Goal: Complete application form

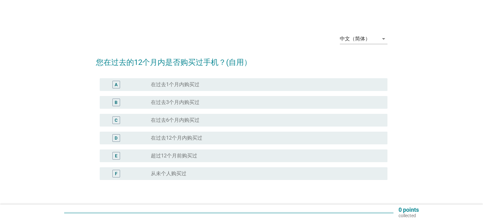
click at [216, 140] on div "radio_button_unchecked 在过去12个月内购买过" at bounding box center [264, 138] width 226 height 6
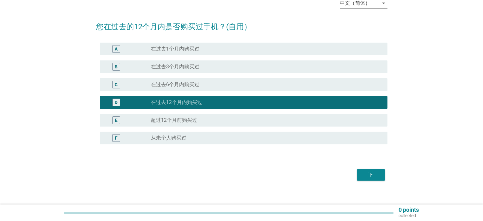
scroll to position [42, 0]
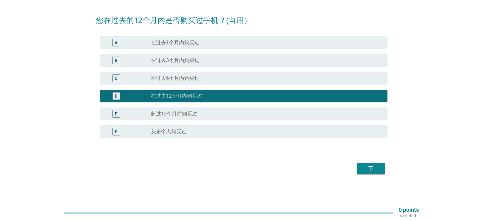
click at [372, 169] on div "下" at bounding box center [371, 169] width 18 height 8
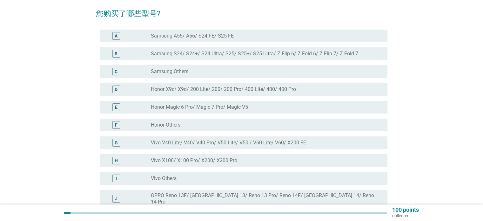
scroll to position [29, 0]
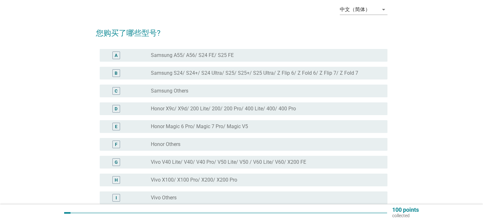
click at [222, 114] on div "D radio_button_unchecked Honor X9c/ X9d/ 200 Lite/ 200/ 200 Pro/ 400 Lite/ 400/…" at bounding box center [244, 108] width 288 height 13
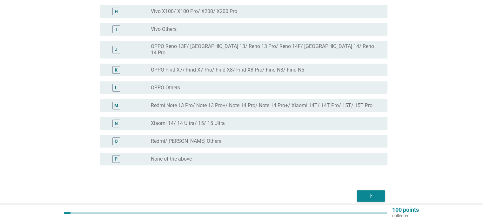
scroll to position [220, 0]
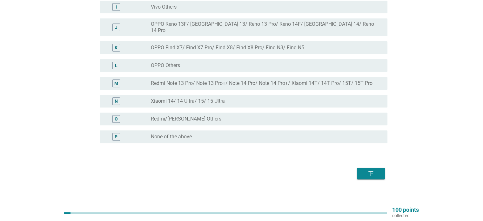
click at [374, 170] on div "下" at bounding box center [371, 174] width 18 height 8
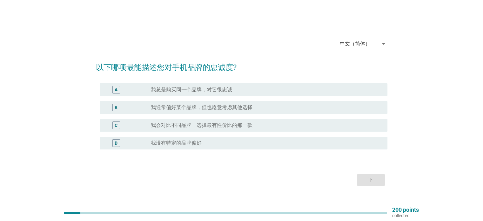
click at [246, 125] on label "我会对比不同品牌，选择最有性价比的那一款" at bounding box center [202, 125] width 102 height 6
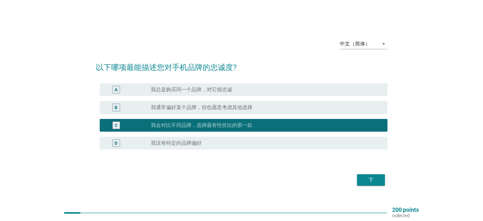
click at [370, 177] on div "下" at bounding box center [371, 180] width 18 height 8
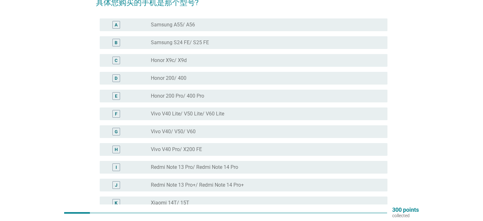
scroll to position [64, 0]
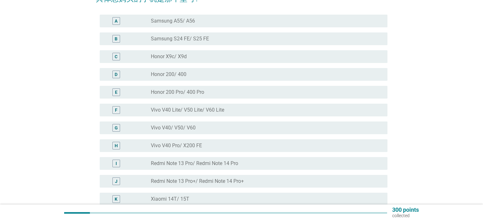
click at [195, 53] on div "radio_button_unchecked Honor X9c/ X9d" at bounding box center [264, 56] width 226 height 6
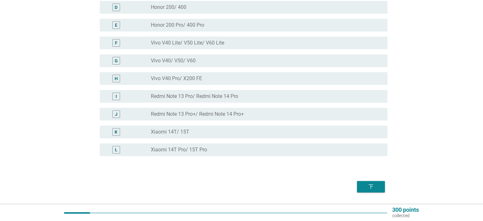
scroll to position [149, 0]
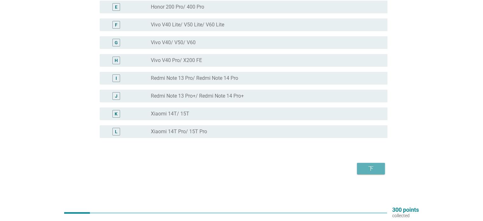
click at [380, 169] on button "下" at bounding box center [371, 168] width 28 height 11
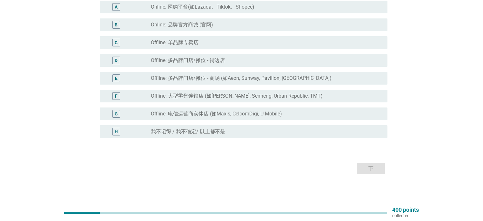
scroll to position [46, 0]
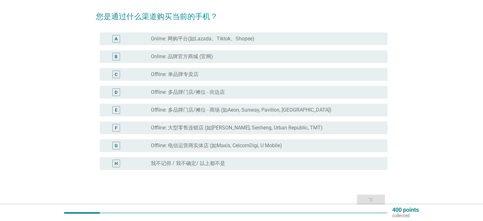
click at [217, 42] on div "A radio_button_unchecked Online: 网购平台(如Lazada、Tiktok、Shopee)" at bounding box center [244, 38] width 288 height 13
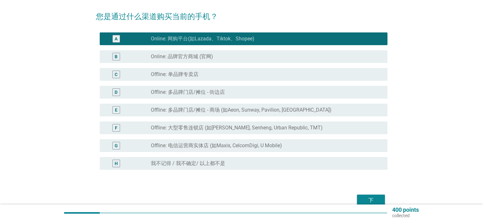
click at [369, 193] on div "下" at bounding box center [242, 200] width 292 height 15
click at [370, 202] on div "下" at bounding box center [371, 200] width 18 height 8
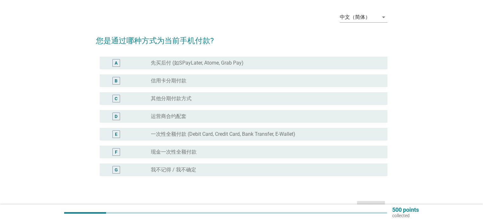
scroll to position [32, 0]
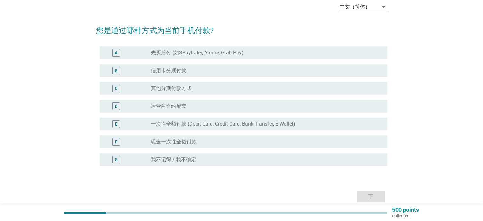
click at [209, 126] on label "一次性全额付款 (Debit Card, Credit Card, Bank Transfer, E-Wallet)" at bounding box center [223, 124] width 145 height 6
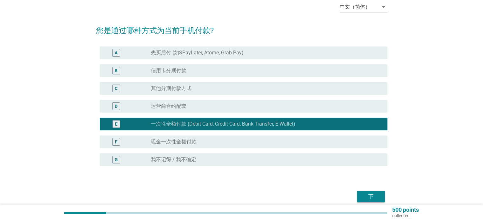
click at [369, 198] on div "下" at bounding box center [371, 197] width 18 height 8
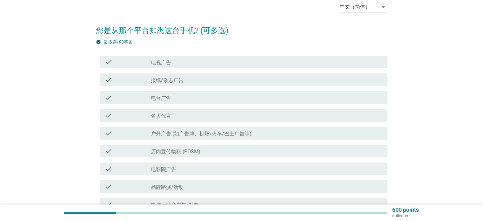
click at [208, 62] on div "check_box_outline_blank 电视广告" at bounding box center [266, 62] width 231 height 8
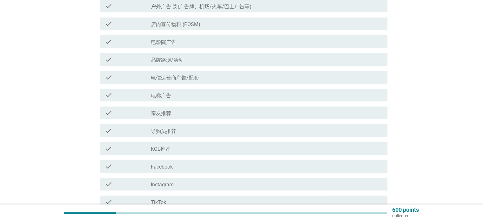
scroll to position [191, 0]
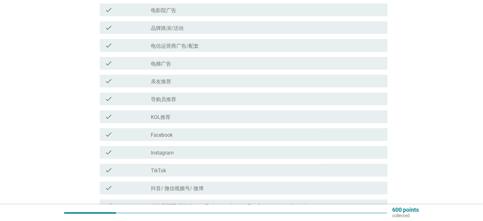
click at [212, 79] on div "check_box_outline_blank 亲友推荐" at bounding box center [266, 81] width 231 height 8
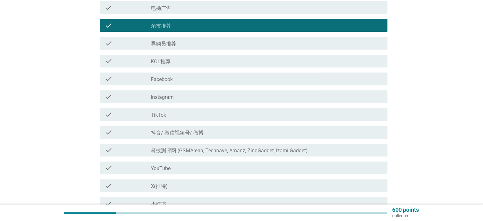
scroll to position [254, 0]
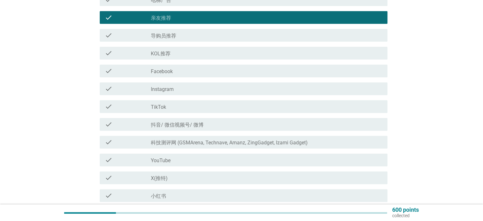
click at [212, 75] on div "check check_box_outline_blank Facebook" at bounding box center [244, 71] width 288 height 13
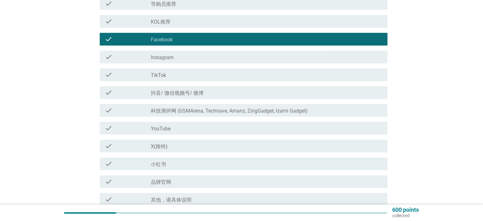
scroll to position [318, 0]
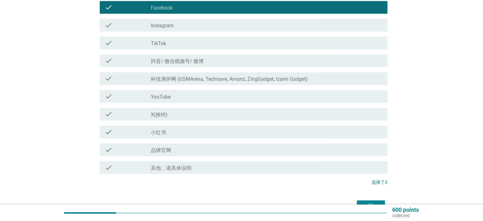
click at [215, 78] on label "科技测评网 (GSMArena, Technave, Amanz, ZingGadget, Izami Gadget)" at bounding box center [229, 79] width 157 height 6
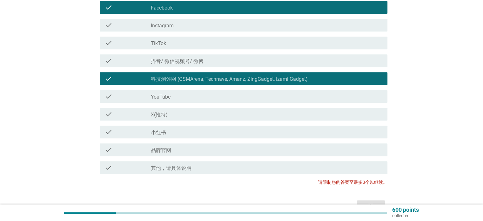
click at [208, 150] on div "check_box_outline_blank 品牌官网" at bounding box center [266, 150] width 231 height 8
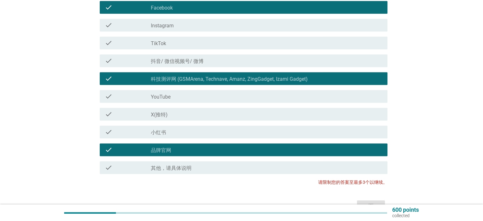
click at [268, 151] on div "check_box_outline_blank 品牌官网" at bounding box center [266, 150] width 231 height 8
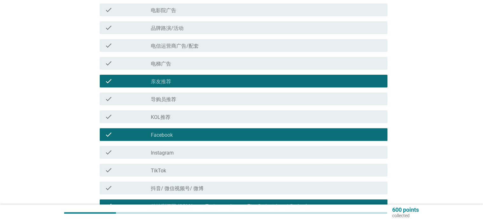
scroll to position [191, 0]
click at [219, 84] on div "check_box_outline_blank 亲友推荐" at bounding box center [266, 81] width 231 height 8
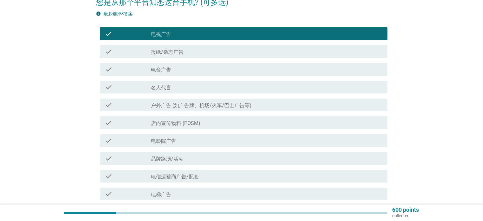
scroll to position [64, 0]
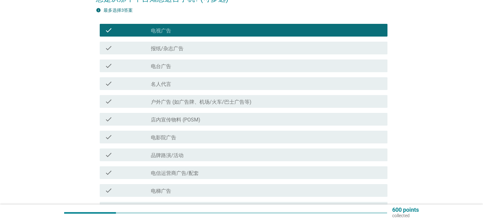
click at [210, 33] on div "check_box_outline_blank 电视广告" at bounding box center [266, 30] width 231 height 8
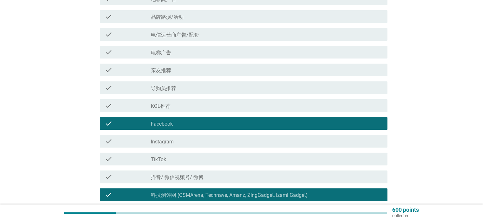
scroll to position [318, 0]
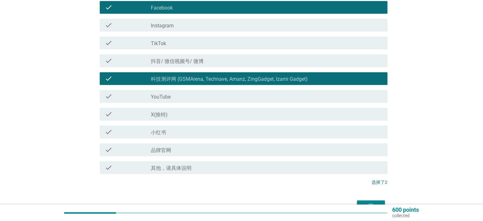
click at [207, 135] on div "check_box_outline_blank 小红书" at bounding box center [266, 132] width 231 height 8
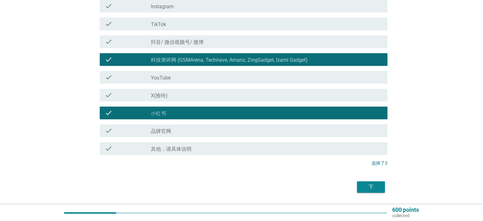
scroll to position [356, 0]
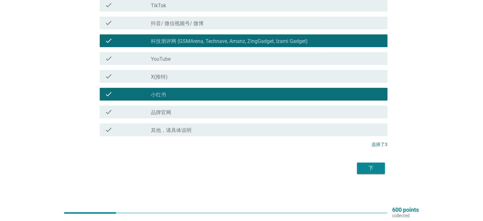
click at [373, 171] on div "下" at bounding box center [371, 168] width 18 height 8
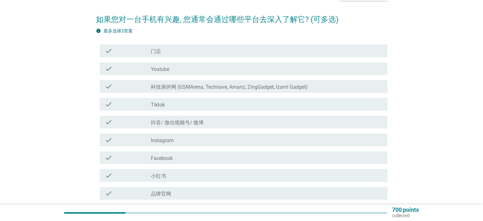
scroll to position [64, 0]
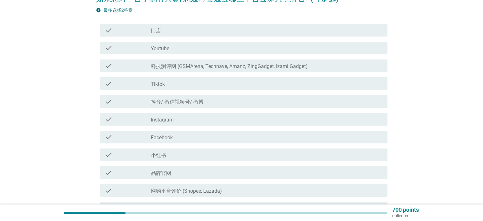
click at [265, 67] on label "科技测评网 (GSMArena, Technave, Amanz, ZingGadget, Izami Gadget)" at bounding box center [229, 66] width 157 height 6
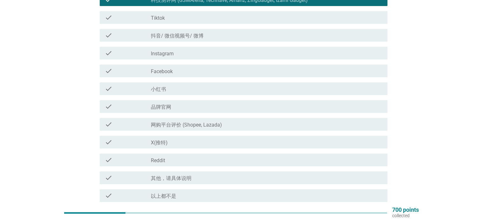
scroll to position [127, 0]
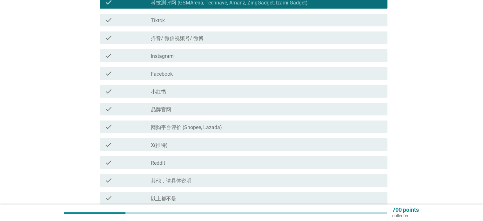
click at [219, 76] on div "check_box_outline_blank Facebook" at bounding box center [266, 74] width 231 height 8
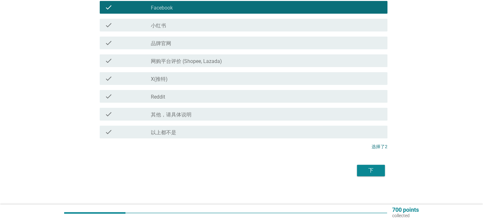
scroll to position [195, 0]
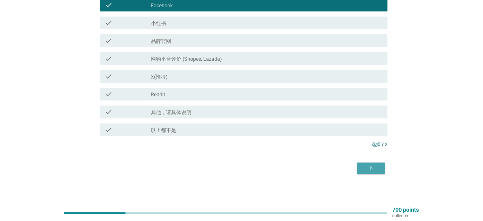
click at [377, 167] on div "下" at bounding box center [371, 168] width 18 height 8
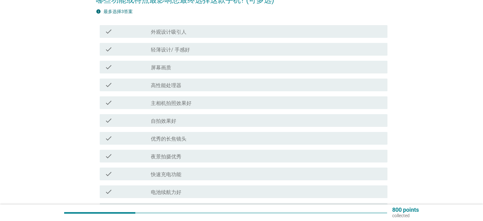
scroll to position [64, 0]
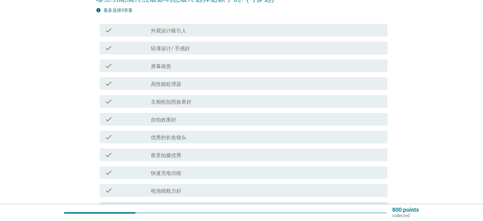
click at [210, 86] on div "check_box_outline_blank 高性能处理器" at bounding box center [266, 84] width 231 height 8
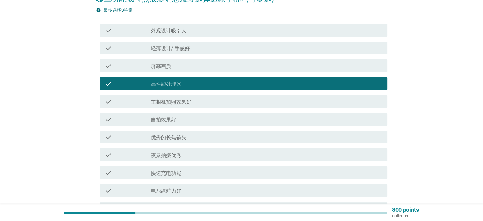
click at [212, 103] on div "check_box_outline_blank 主相机拍照效果好" at bounding box center [266, 102] width 231 height 8
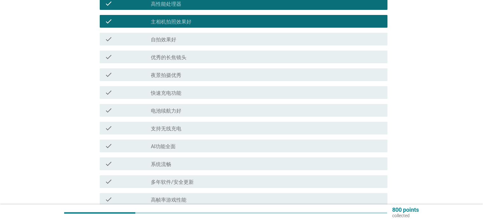
scroll to position [159, 0]
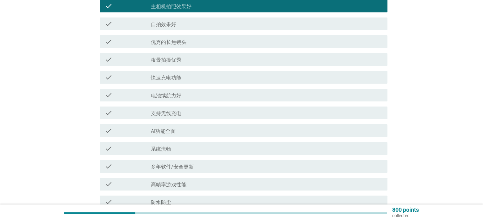
click at [209, 92] on div "check_box_outline_blank 电池续航力好" at bounding box center [266, 95] width 231 height 8
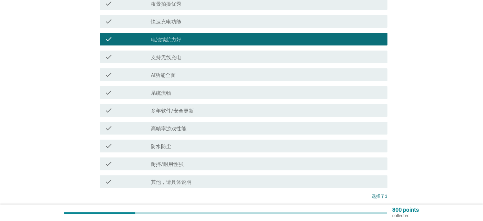
scroll to position [222, 0]
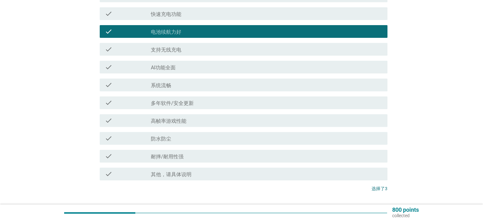
click at [208, 157] on div "check_box_outline_blank 耐摔/耐用性强" at bounding box center [266, 156] width 231 height 8
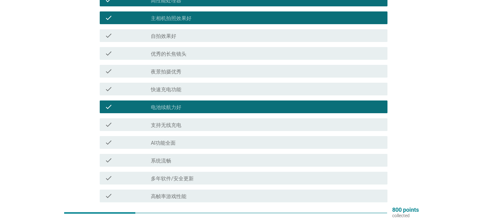
scroll to position [108, 0]
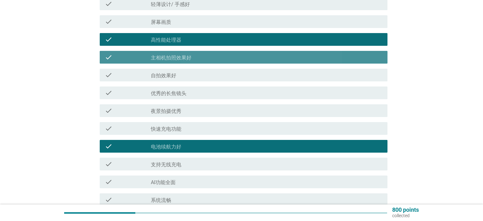
click at [219, 56] on div "check_box_outline_blank 主相机拍照效果好" at bounding box center [266, 57] width 231 height 8
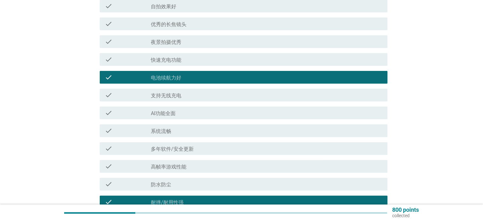
scroll to position [267, 0]
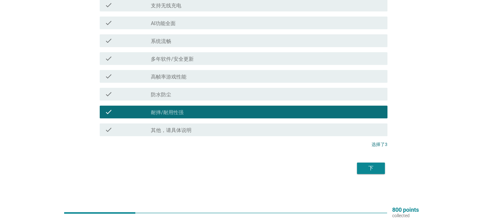
click at [378, 166] on div "下" at bounding box center [371, 168] width 18 height 8
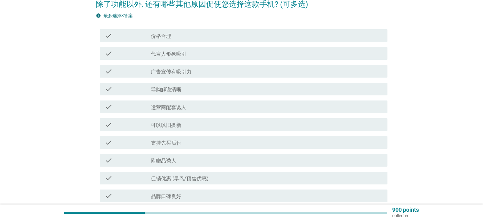
scroll to position [64, 0]
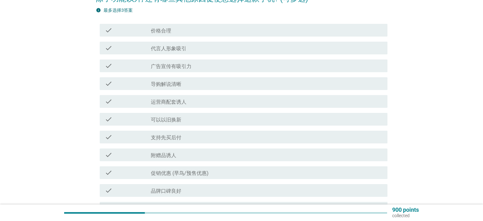
click at [197, 31] on div "check_box_outline_blank 价格合理" at bounding box center [266, 30] width 231 height 8
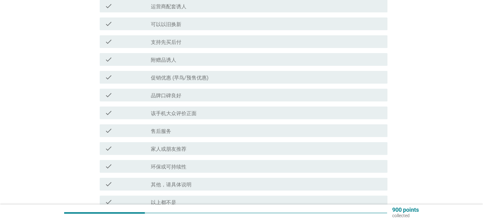
scroll to position [191, 0]
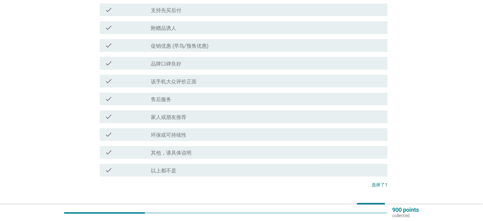
click at [203, 66] on div "check_box_outline_blank 品牌口碑良好" at bounding box center [266, 63] width 231 height 8
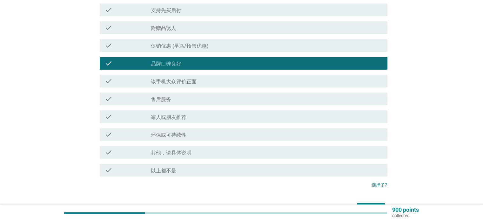
click at [211, 82] on div "check_box_outline_blank 该手机大众评价正面" at bounding box center [266, 81] width 231 height 8
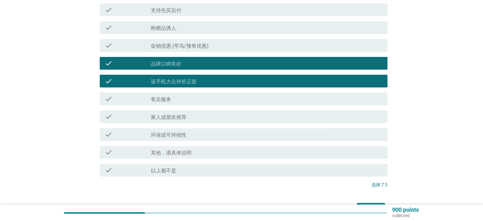
click at [229, 133] on div "check_box_outline_blank 环保或可持续性" at bounding box center [266, 135] width 231 height 8
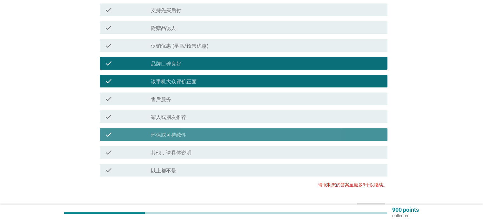
click at [229, 133] on div "check_box_outline_blank 环保或可持续性" at bounding box center [266, 135] width 231 height 8
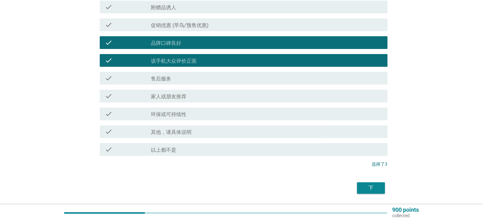
scroll to position [231, 0]
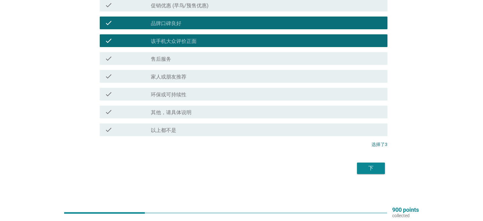
click at [374, 164] on div "下" at bounding box center [371, 168] width 18 height 8
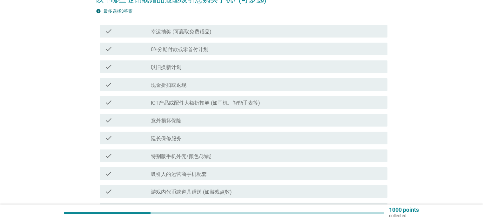
scroll to position [64, 0]
click at [192, 69] on div "check_box_outline_blank 以旧换新计划" at bounding box center [266, 66] width 231 height 8
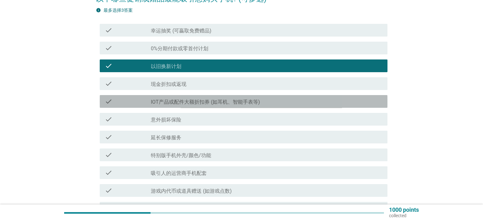
click at [205, 103] on label "IOT产品或配件大额折扣券 (如耳机、智能手表等)" at bounding box center [205, 102] width 109 height 6
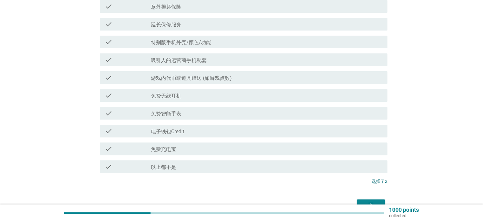
scroll to position [191, 0]
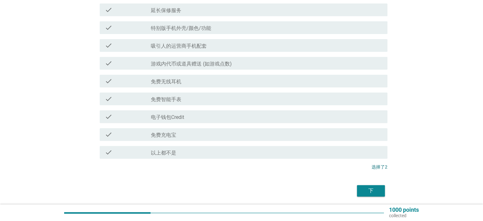
click at [212, 136] on div "check_box_outline_blank 免费充电宝" at bounding box center [266, 135] width 231 height 8
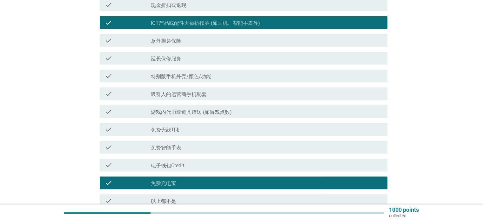
scroll to position [127, 0]
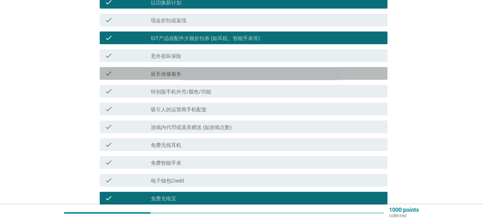
click at [195, 73] on div "check_box_outline_blank 延长保修服务" at bounding box center [266, 74] width 231 height 8
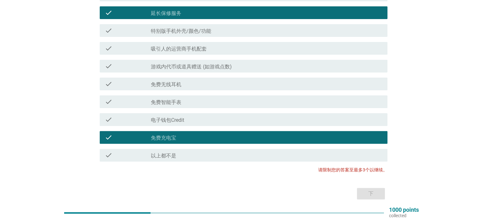
scroll to position [150, 0]
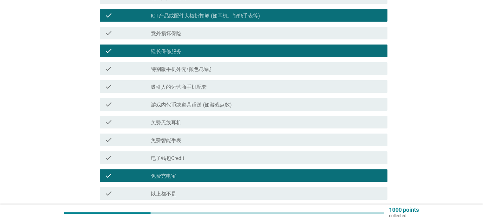
click at [186, 46] on div "check check_box_outline_blank 延长保修服务" at bounding box center [244, 50] width 288 height 13
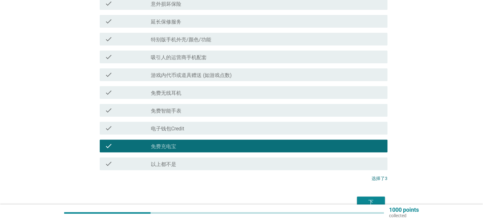
scroll to position [213, 0]
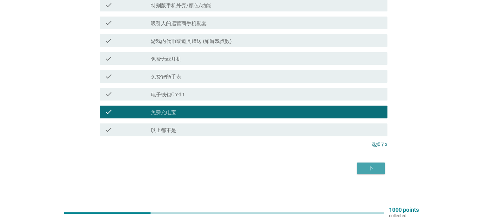
click at [371, 167] on div "下" at bounding box center [371, 168] width 18 height 8
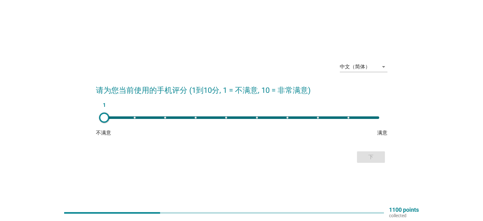
click at [318, 117] on div "1" at bounding box center [241, 117] width 275 height 3
type input "8"
click at [373, 157] on div "下" at bounding box center [371, 157] width 18 height 8
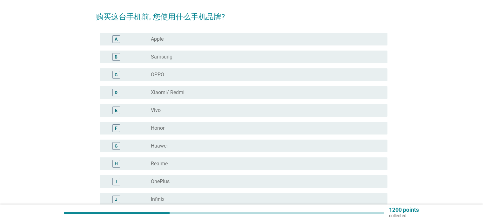
scroll to position [64, 0]
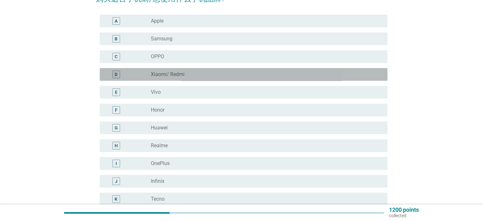
click at [208, 73] on div "radio_button_unchecked Xiaomi/ Redmi" at bounding box center [264, 74] width 226 height 6
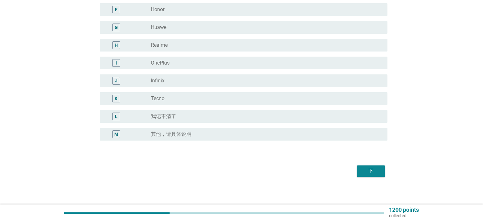
scroll to position [167, 0]
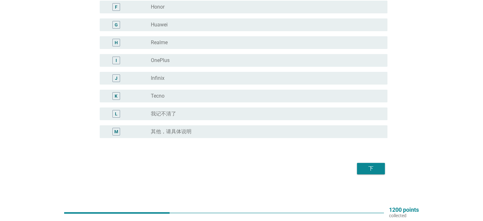
click at [366, 163] on button "下" at bounding box center [371, 168] width 28 height 11
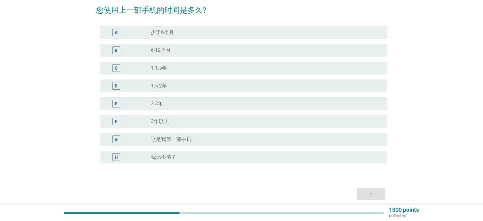
scroll to position [64, 0]
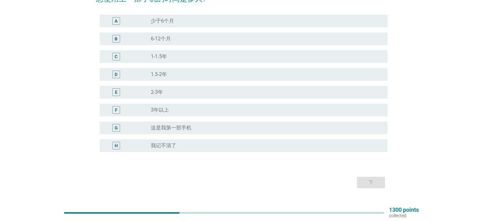
click at [215, 92] on div "radio_button_unchecked 2-3年" at bounding box center [264, 92] width 226 height 6
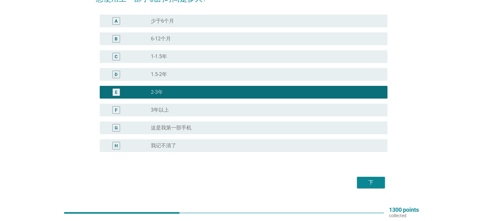
click at [374, 184] on div "下" at bounding box center [371, 183] width 18 height 8
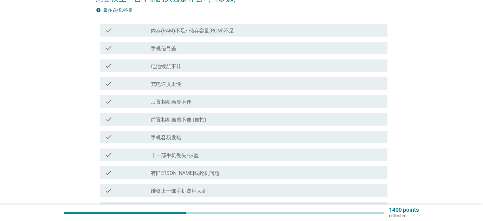
click at [191, 68] on div "check_box_outline_blank 电池续航不佳" at bounding box center [266, 66] width 231 height 8
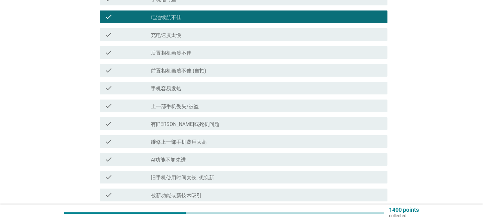
scroll to position [127, 0]
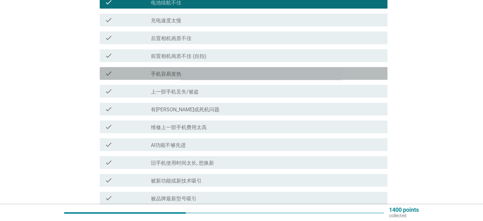
click at [236, 76] on div "check_box_outline_blank 手机容易发热" at bounding box center [266, 74] width 231 height 8
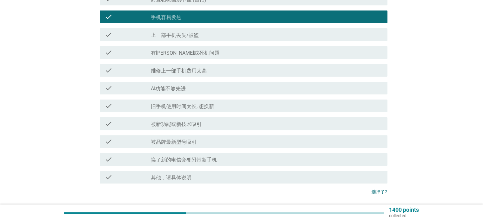
scroll to position [191, 0]
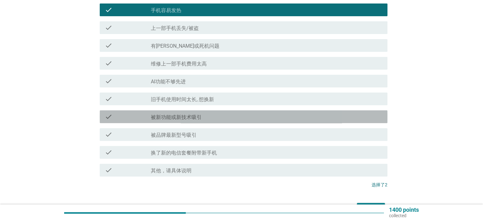
click at [235, 119] on div "check_box_outline_blank 被新功能或新技术吸引" at bounding box center [266, 117] width 231 height 8
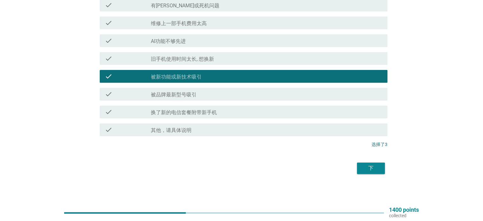
scroll to position [199, 0]
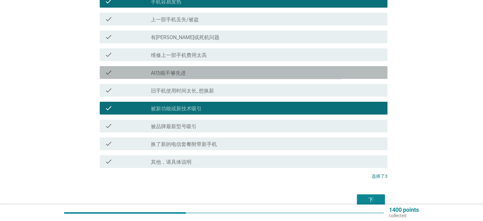
click at [217, 73] on div "check_box_outline_blank AI功能不够先进" at bounding box center [266, 73] width 231 height 8
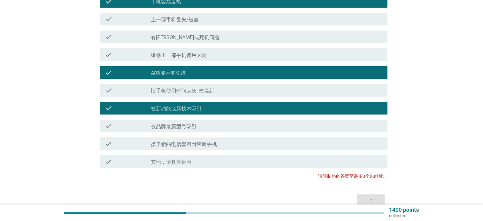
click at [217, 73] on div "check_box_outline_blank AI功能不够先进" at bounding box center [266, 73] width 231 height 8
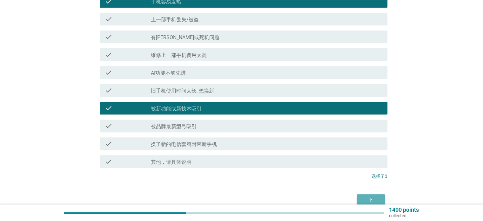
click at [377, 201] on div "下" at bounding box center [371, 200] width 18 height 8
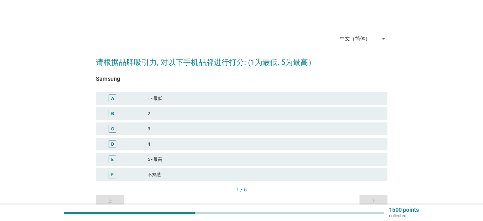
click at [166, 96] on div "1 - 最低" at bounding box center [265, 98] width 235 height 8
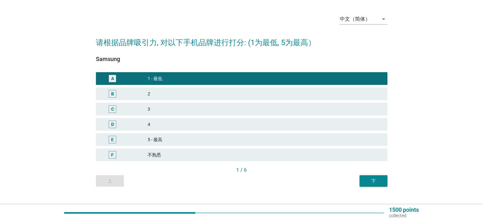
scroll to position [31, 0]
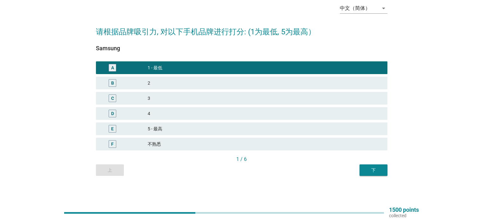
click at [366, 172] on div "下" at bounding box center [374, 170] width 18 height 7
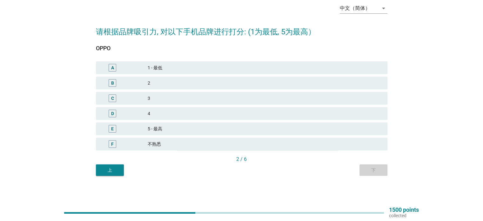
scroll to position [0, 0]
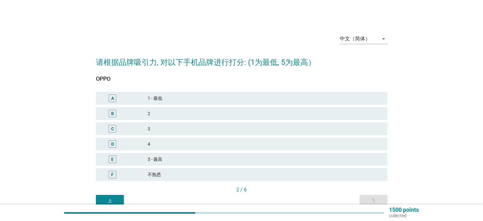
click at [175, 130] on div "3" at bounding box center [265, 129] width 235 height 8
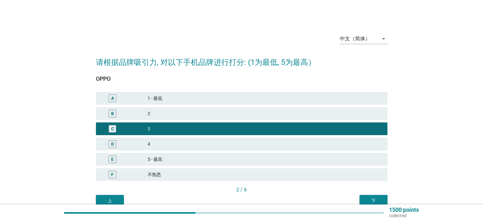
click at [373, 198] on div "下" at bounding box center [374, 200] width 18 height 7
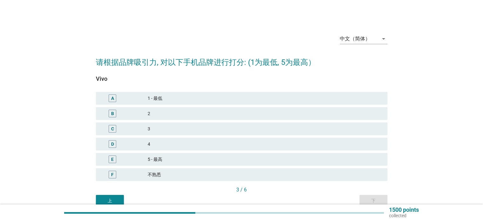
click at [172, 131] on div "3" at bounding box center [265, 129] width 235 height 8
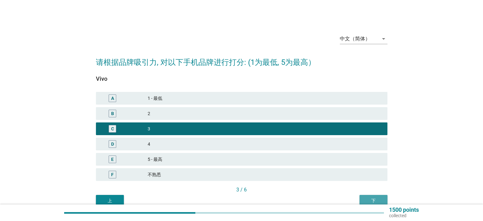
click at [371, 198] on div "下" at bounding box center [374, 200] width 18 height 7
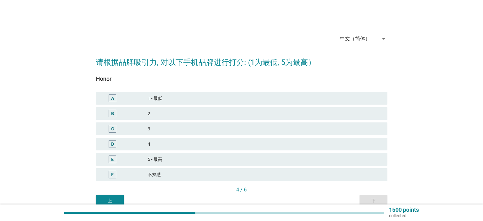
click at [185, 144] on div "4" at bounding box center [265, 144] width 235 height 8
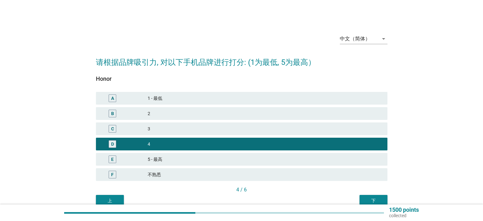
click at [377, 196] on button "下" at bounding box center [374, 200] width 28 height 11
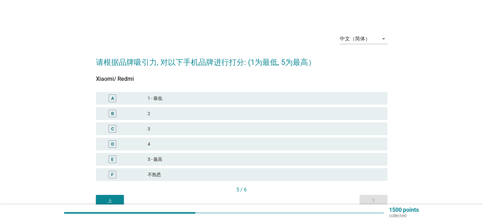
click at [173, 138] on div "D 4" at bounding box center [242, 144] width 292 height 13
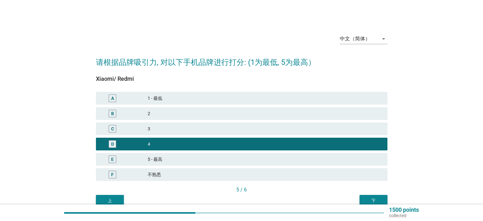
click at [373, 201] on div "下" at bounding box center [374, 200] width 18 height 7
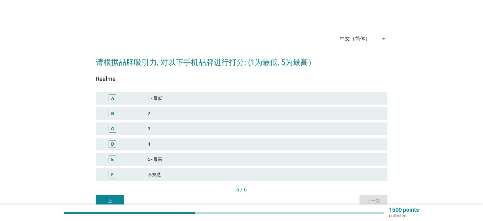
click at [170, 130] on div "3" at bounding box center [265, 129] width 235 height 8
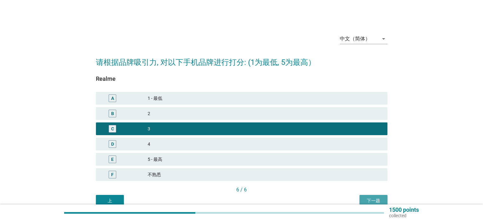
click at [378, 197] on div "下一题" at bounding box center [374, 200] width 18 height 7
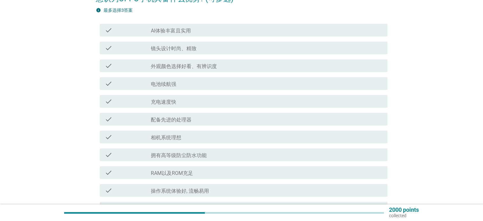
scroll to position [32, 0]
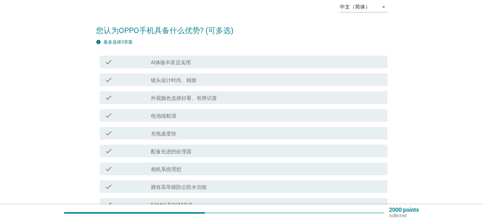
click at [201, 82] on div "check_box_outline_blank 镜头设计时尚、精致" at bounding box center [266, 80] width 231 height 8
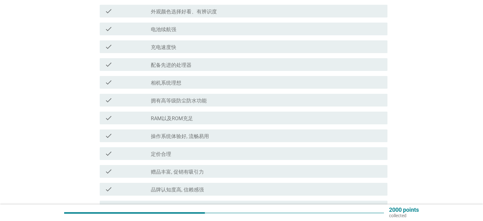
scroll to position [127, 0]
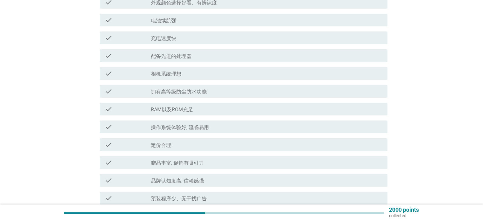
click at [224, 95] on div "check_box_outline_blank 拥有高等级防尘防水功能" at bounding box center [266, 91] width 231 height 8
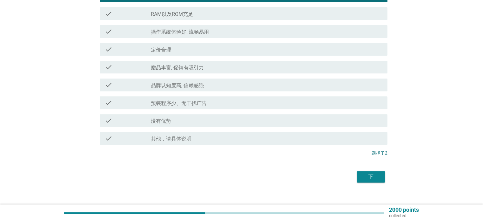
scroll to position [231, 0]
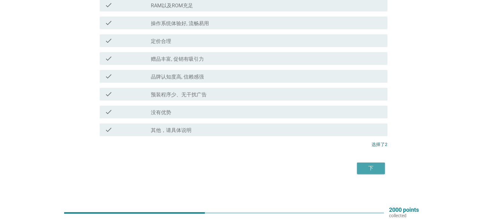
click at [367, 168] on div "下" at bounding box center [371, 168] width 18 height 8
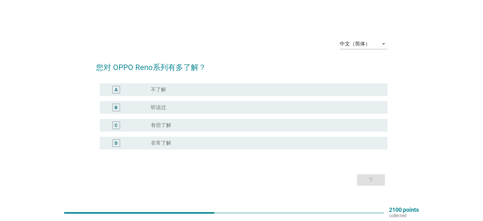
click at [177, 87] on div "radio_button_unchecked 不了解" at bounding box center [264, 89] width 226 height 6
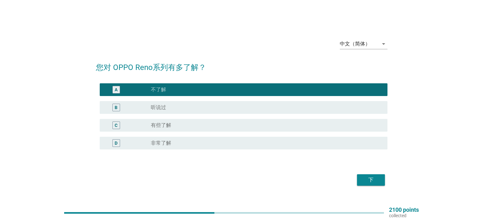
click at [170, 104] on div "radio_button_unchecked 听说过" at bounding box center [264, 107] width 226 height 6
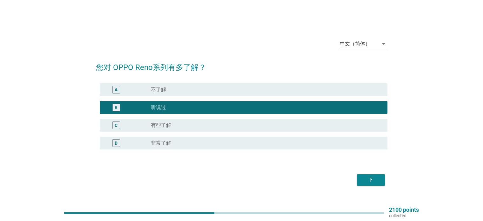
click at [376, 177] on div "下" at bounding box center [371, 180] width 18 height 8
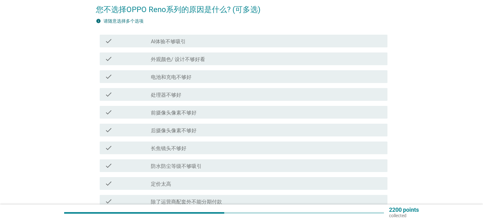
scroll to position [64, 0]
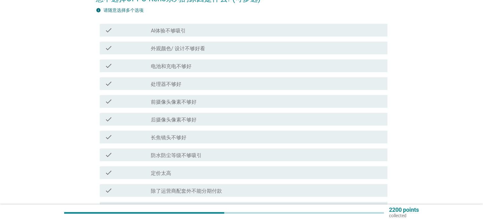
click at [207, 69] on div "check_box_outline_blank 电池和充电不够好" at bounding box center [266, 66] width 231 height 8
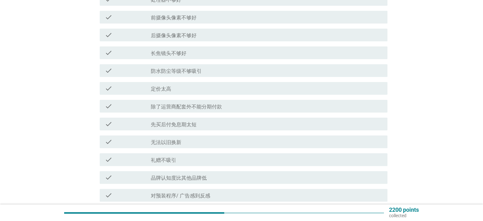
scroll to position [159, 0]
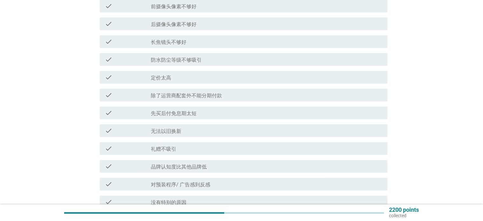
click at [210, 80] on div "check_box_outline_blank 定价太高" at bounding box center [266, 77] width 231 height 8
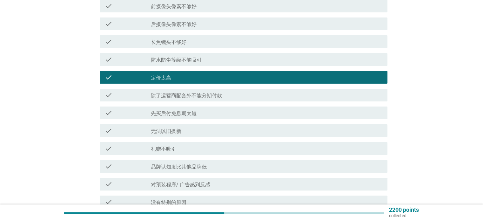
scroll to position [222, 0]
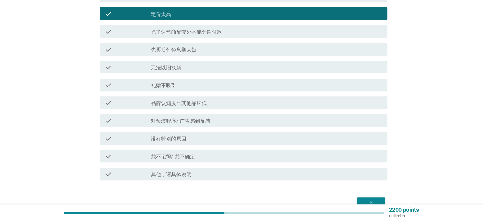
click at [218, 120] on div "check_box_outline_blank 对预装程序/ 广告感到反感" at bounding box center [266, 121] width 231 height 8
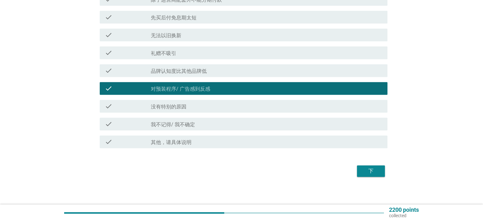
scroll to position [257, 0]
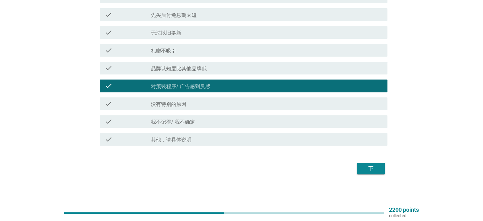
click at [370, 166] on div "下" at bounding box center [371, 169] width 18 height 8
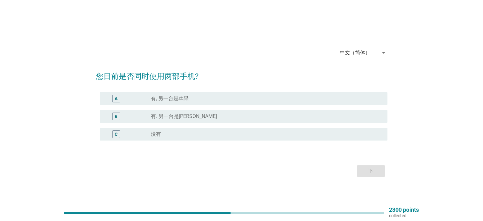
click at [203, 132] on div "radio_button_unchecked 没有" at bounding box center [264, 134] width 226 height 6
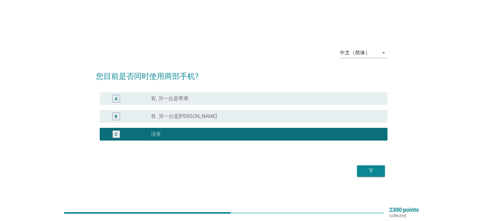
click at [368, 165] on div "下" at bounding box center [242, 170] width 292 height 15
click at [369, 170] on div "下" at bounding box center [371, 171] width 18 height 8
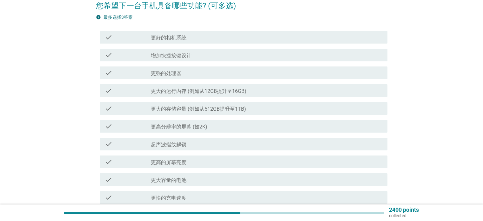
scroll to position [64, 0]
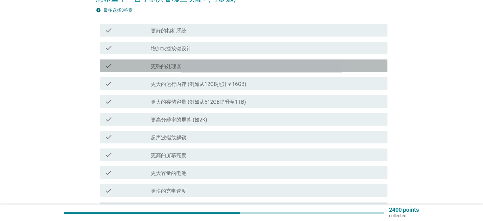
click at [205, 68] on div "check_box_outline_blank 更强的处理器" at bounding box center [266, 66] width 231 height 8
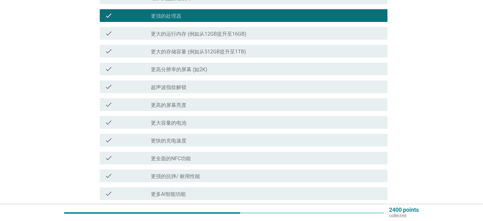
scroll to position [127, 0]
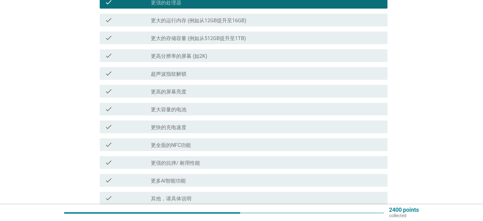
click at [217, 56] on div "check_box_outline_blank 更高分辨率的屏幕 (如2K)" at bounding box center [266, 56] width 231 height 8
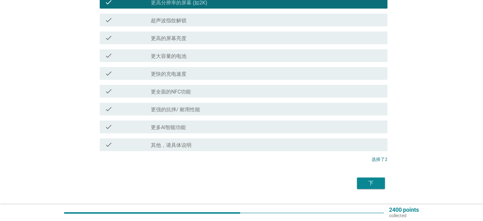
scroll to position [191, 0]
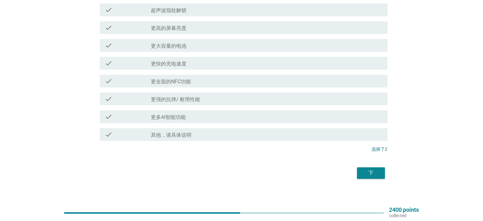
click at [220, 82] on div "check_box_outline_blank 更全面的NFC功能" at bounding box center [266, 81] width 231 height 8
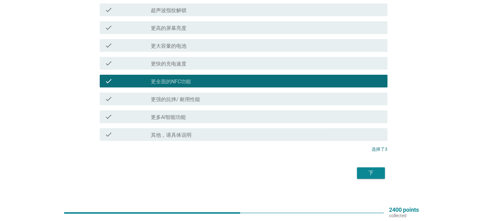
click at [220, 101] on div "check_box_outline_blank 更强的抗摔/ 耐用性能" at bounding box center [266, 99] width 231 height 8
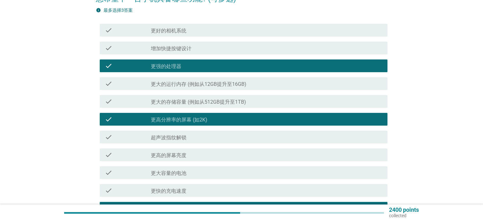
scroll to position [95, 0]
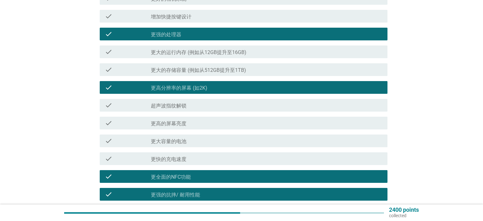
click at [211, 87] on div "check_box_outline_blank 更高分辨率的屏幕 (如2K)" at bounding box center [266, 88] width 231 height 8
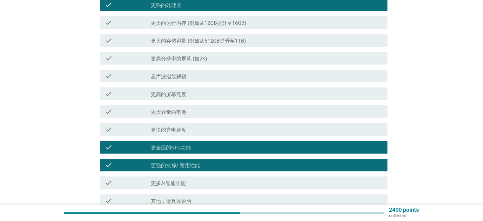
scroll to position [159, 0]
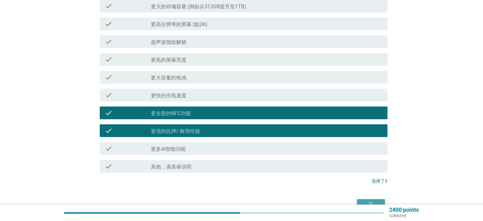
click at [376, 202] on div "下" at bounding box center [371, 205] width 18 height 8
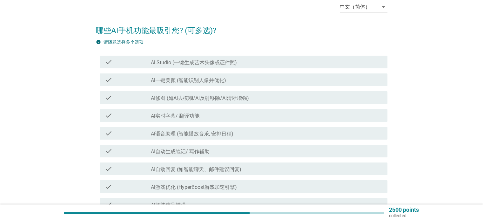
scroll to position [64, 0]
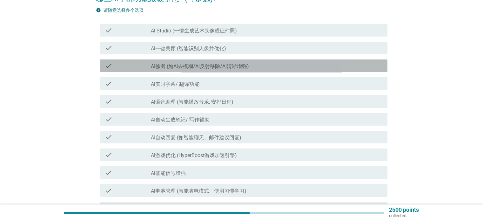
click at [271, 67] on div "check_box_outline_blank AI修图 (如AI去模糊/Al反射移除/Al清晰增强)" at bounding box center [266, 66] width 231 height 8
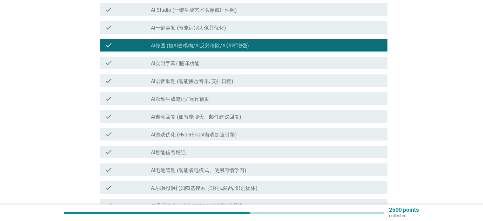
scroll to position [95, 0]
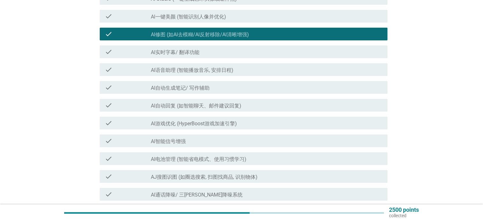
click at [244, 53] on div "check_box_outline_blank Al实时字幕/ 翻译功能" at bounding box center [266, 52] width 231 height 8
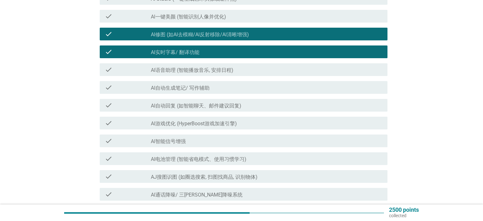
scroll to position [127, 0]
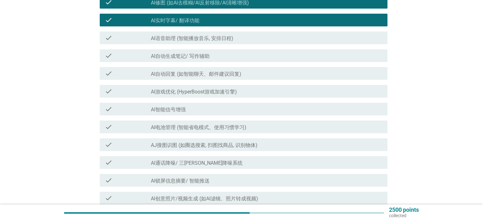
click at [247, 53] on div "check_box_outline_blank AI自动生成笔记/ 写作辅助" at bounding box center [266, 56] width 231 height 8
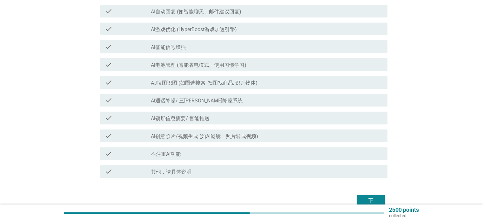
scroll to position [190, 0]
click at [254, 49] on div "check_box_outline_blank Al智能信号增强" at bounding box center [266, 47] width 231 height 8
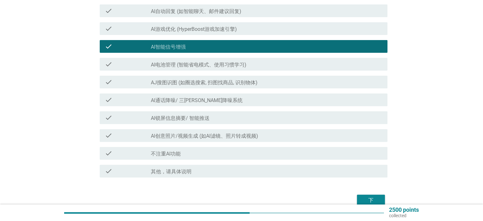
click at [256, 84] on label "AJ搜图识图 (如圈选搜索, 扫图找商品, 识别物体)" at bounding box center [204, 82] width 107 height 6
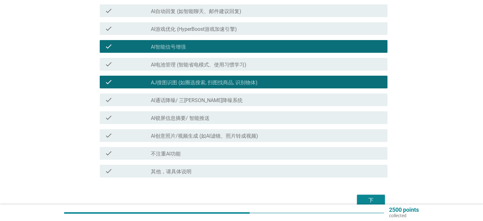
click at [367, 202] on div "下" at bounding box center [371, 200] width 18 height 8
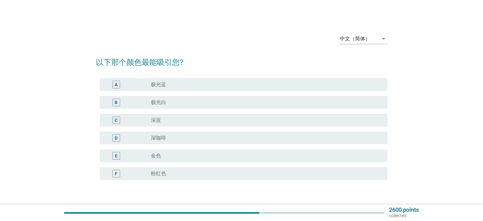
drag, startPoint x: 191, startPoint y: 117, endPoint x: 199, endPoint y: 119, distance: 7.8
click at [191, 117] on div "radio_button_unchecked 深蓝" at bounding box center [264, 120] width 226 height 6
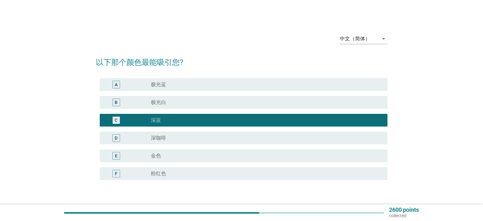
scroll to position [42, 0]
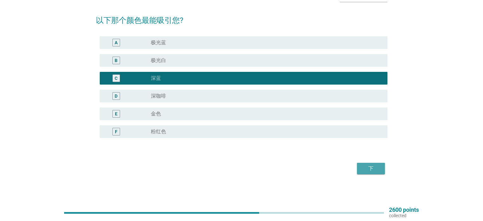
click at [378, 167] on div "下" at bounding box center [371, 169] width 18 height 8
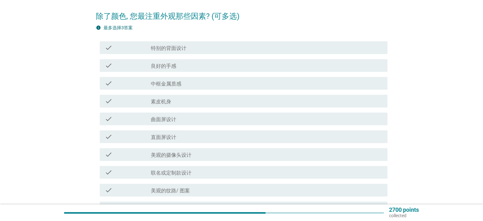
scroll to position [32, 0]
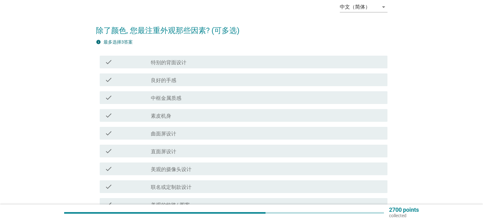
click at [205, 80] on div "check_box_outline_blank 良好的手感" at bounding box center [266, 80] width 231 height 8
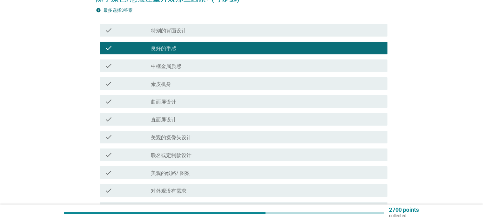
scroll to position [95, 0]
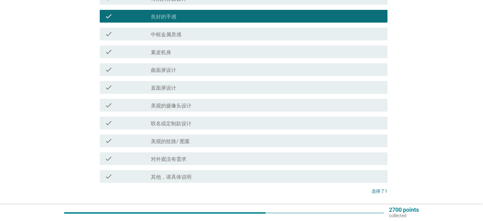
click at [211, 106] on div "check_box_outline_blank 美观的摄像头设计" at bounding box center [266, 105] width 231 height 8
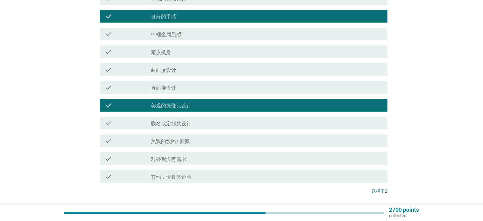
click at [210, 124] on div "check_box_outline_blank 联名或定制款设计" at bounding box center [266, 123] width 231 height 8
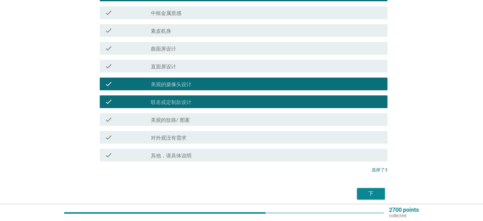
scroll to position [127, 0]
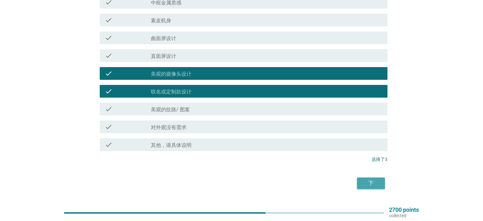
click at [365, 183] on div "下" at bounding box center [371, 183] width 18 height 8
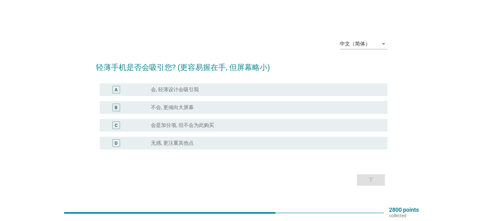
click at [200, 91] on div "radio_button_unchecked 会, 轻薄设计会吸引我" at bounding box center [264, 89] width 226 height 6
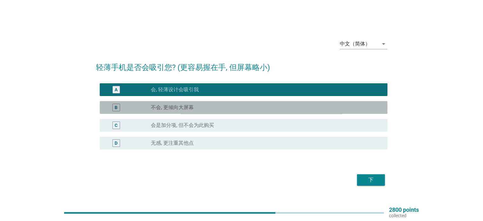
click at [209, 105] on div "radio_button_unchecked 不会, 更倾向大屏幕" at bounding box center [264, 107] width 226 height 6
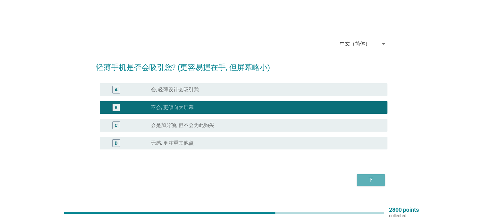
click at [377, 184] on button "下" at bounding box center [371, 179] width 28 height 11
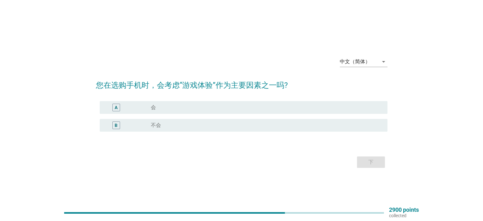
click at [175, 125] on div "radio_button_unchecked 不会" at bounding box center [264, 125] width 226 height 6
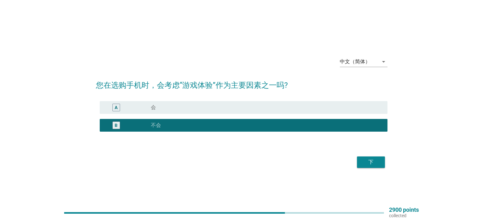
click at [369, 163] on div "下" at bounding box center [371, 162] width 18 height 8
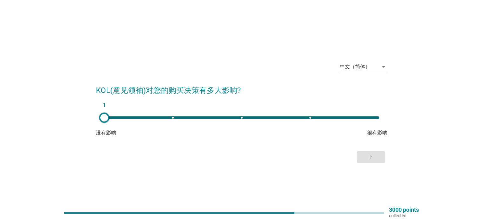
click at [243, 118] on div "1" at bounding box center [241, 117] width 275 height 3
type input "3"
click at [372, 156] on div "下" at bounding box center [371, 157] width 18 height 8
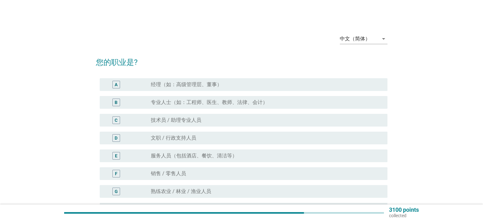
click at [228, 81] on div "radio_button_unchecked 经理（如：高级管理层、董事）" at bounding box center [264, 84] width 226 height 6
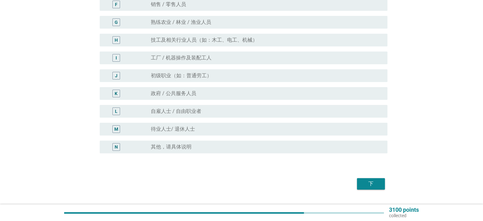
scroll to position [184, 0]
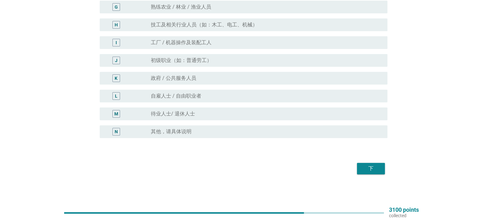
click at [376, 171] on div "下" at bounding box center [371, 169] width 18 height 8
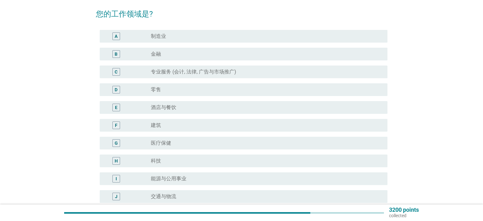
scroll to position [64, 0]
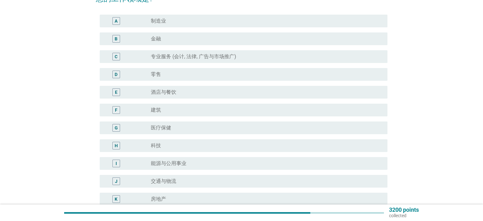
click at [193, 71] on div "radio_button_unchecked 零售" at bounding box center [266, 75] width 231 height 8
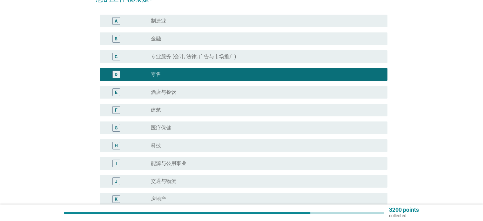
scroll to position [184, 0]
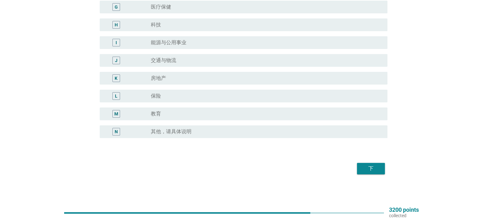
click at [379, 173] on button "下" at bounding box center [371, 168] width 28 height 11
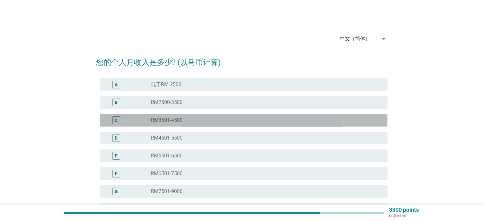
click at [201, 120] on div "radio_button_unchecked RM3501-4500" at bounding box center [264, 120] width 226 height 6
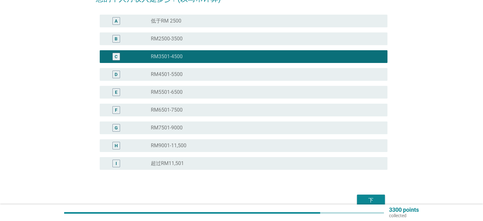
scroll to position [95, 0]
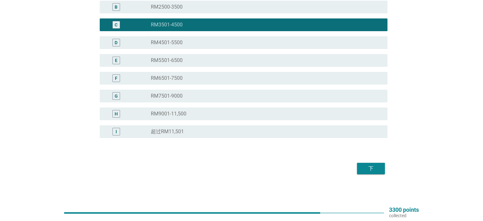
click at [369, 166] on div "下" at bounding box center [371, 169] width 18 height 8
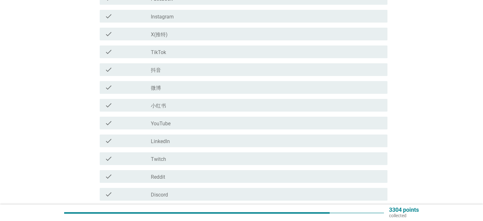
scroll to position [0, 0]
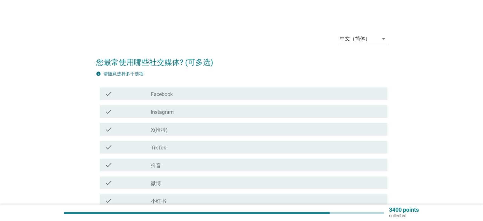
click at [199, 94] on div "check_box_outline_blank Facebook" at bounding box center [266, 94] width 231 height 8
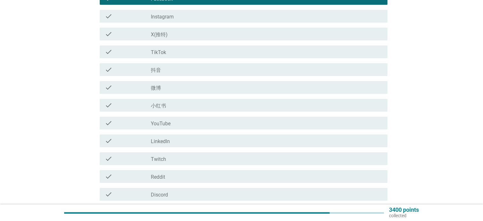
scroll to position [127, 0]
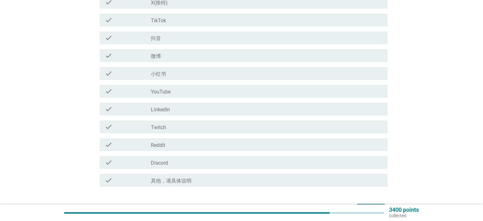
click at [188, 88] on div "check_box_outline_blank YouTube" at bounding box center [266, 91] width 231 height 8
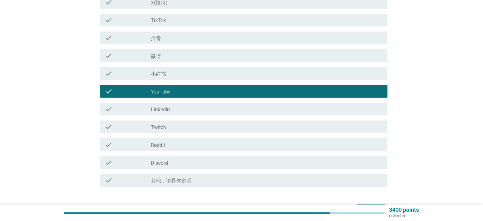
click at [189, 72] on div "check_box_outline_blank 小红书" at bounding box center [266, 74] width 231 height 8
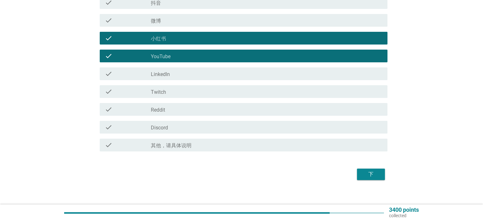
scroll to position [168, 0]
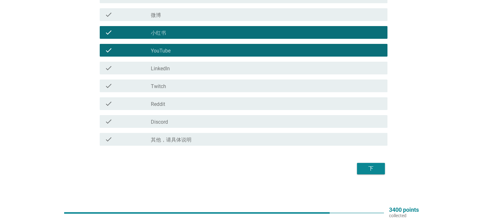
click at [386, 171] on div "下" at bounding box center [242, 168] width 292 height 15
click at [374, 167] on div "下" at bounding box center [371, 169] width 18 height 8
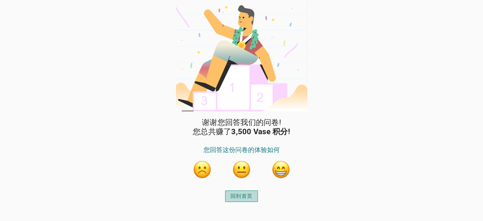
click at [245, 193] on div "回到首页" at bounding box center [242, 196] width 22 height 8
